Goal: Purchase product/service

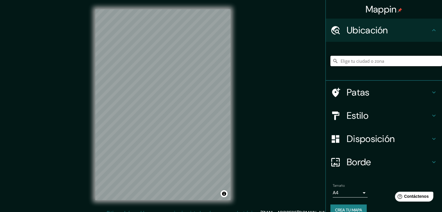
click at [373, 64] on input "Elige tu ciudad o zona" at bounding box center [386, 61] width 112 height 10
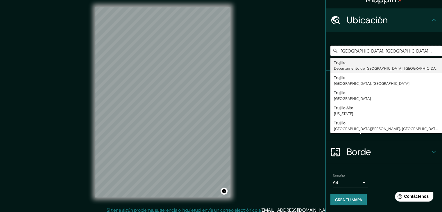
scroll to position [7, 0]
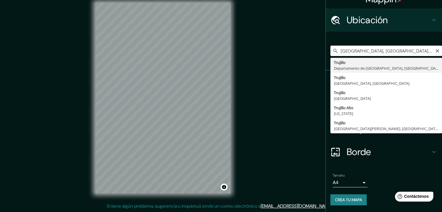
click at [433, 53] on input "[GEOGRAPHIC_DATA], [GEOGRAPHIC_DATA], [GEOGRAPHIC_DATA]" at bounding box center [386, 51] width 112 height 10
type input "[GEOGRAPHIC_DATA], [GEOGRAPHIC_DATA], [GEOGRAPHIC_DATA]"
click at [435, 50] on icon "Claro" at bounding box center [437, 50] width 5 height 5
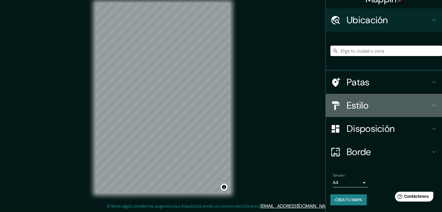
click at [353, 103] on font "Estilo" at bounding box center [357, 105] width 22 height 12
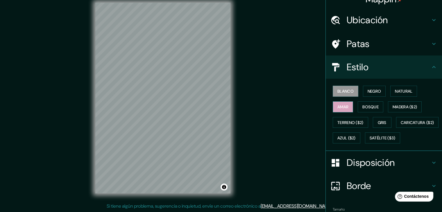
click at [343, 106] on font "Amar" at bounding box center [342, 106] width 11 height 5
click at [365, 108] on font "Bosque" at bounding box center [370, 106] width 16 height 5
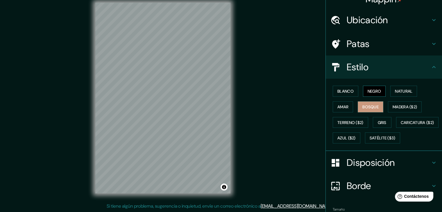
click at [366, 96] on button "Negro" at bounding box center [374, 91] width 23 height 11
click at [367, 94] on font "Negro" at bounding box center [374, 91] width 14 height 8
click at [345, 94] on font "Blanco" at bounding box center [345, 91] width 16 height 8
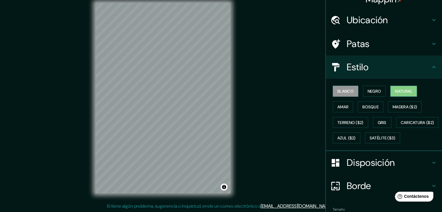
click at [398, 96] on button "Natural" at bounding box center [403, 91] width 27 height 11
click at [399, 103] on font "Madera ($2)" at bounding box center [404, 107] width 24 height 8
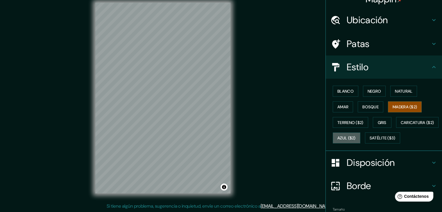
drag, startPoint x: 394, startPoint y: 136, endPoint x: 386, endPoint y: 131, distance: 9.5
click at [355, 136] on font "Azul ($2)" at bounding box center [346, 138] width 18 height 5
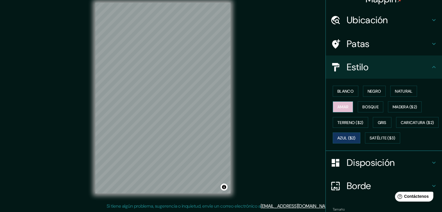
click at [342, 103] on font "Amar" at bounding box center [342, 107] width 11 height 8
